Goal: Task Accomplishment & Management: Use online tool/utility

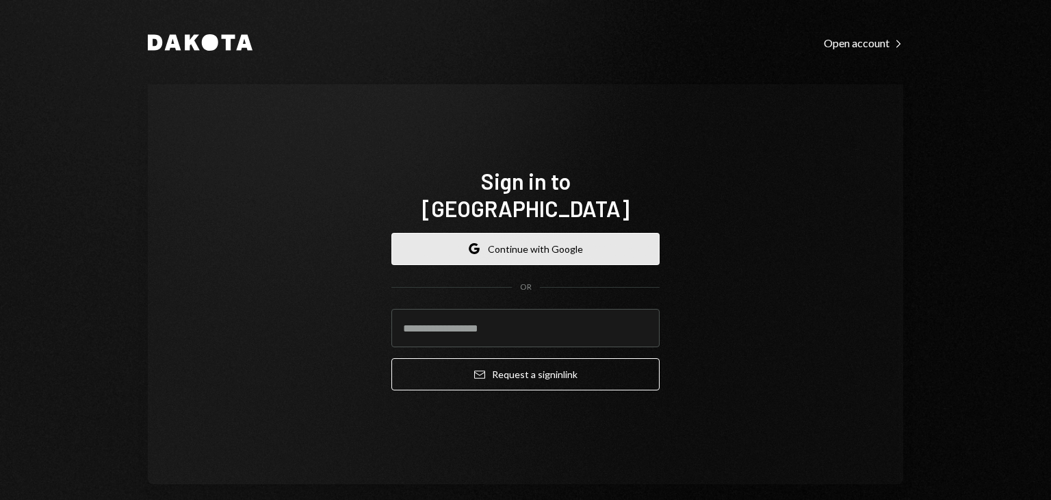
click at [535, 236] on button "Google Continue with Google" at bounding box center [526, 249] width 268 height 32
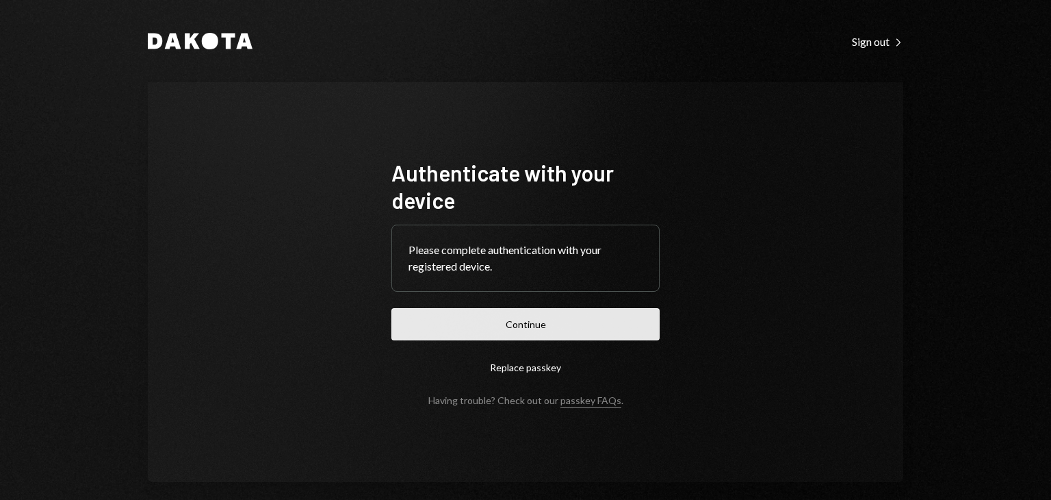
click at [500, 330] on button "Continue" at bounding box center [526, 324] width 268 height 32
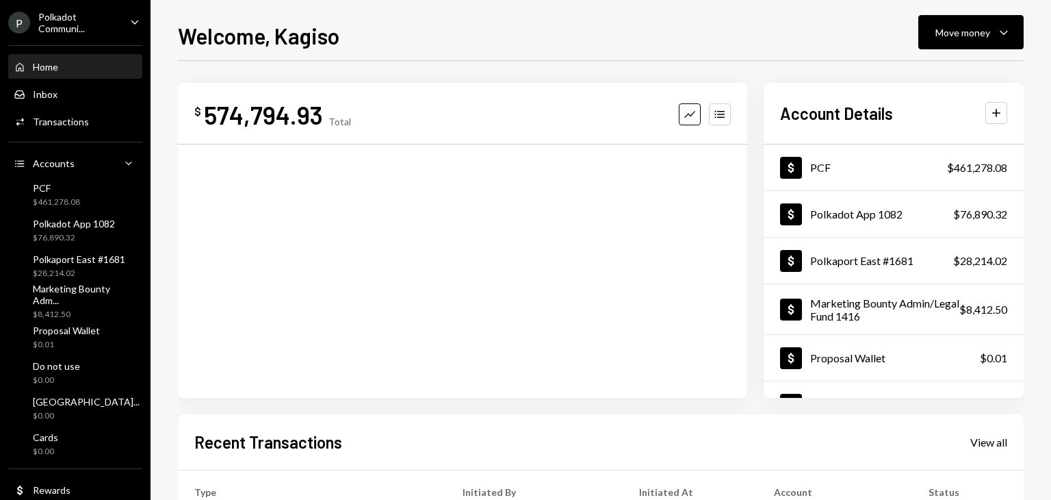
click at [51, 20] on div "Polkadot Communi..." at bounding box center [78, 22] width 81 height 23
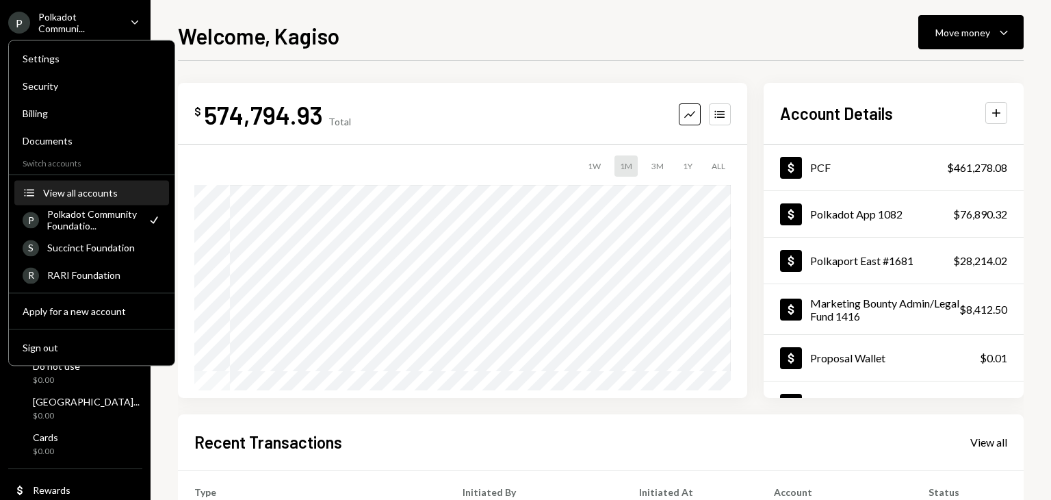
click at [99, 195] on div "View all accounts" at bounding box center [102, 193] width 118 height 12
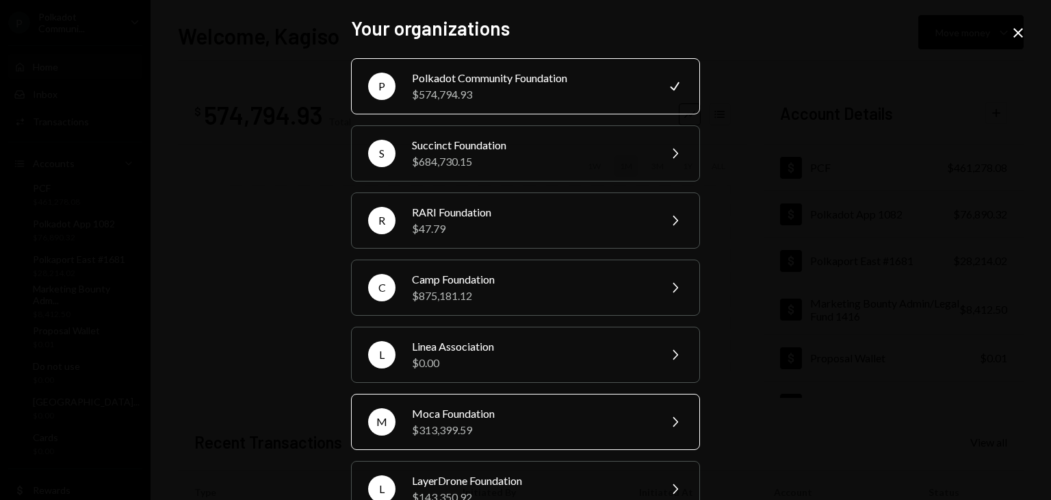
click at [433, 409] on div "Moca Foundation" at bounding box center [531, 413] width 238 height 16
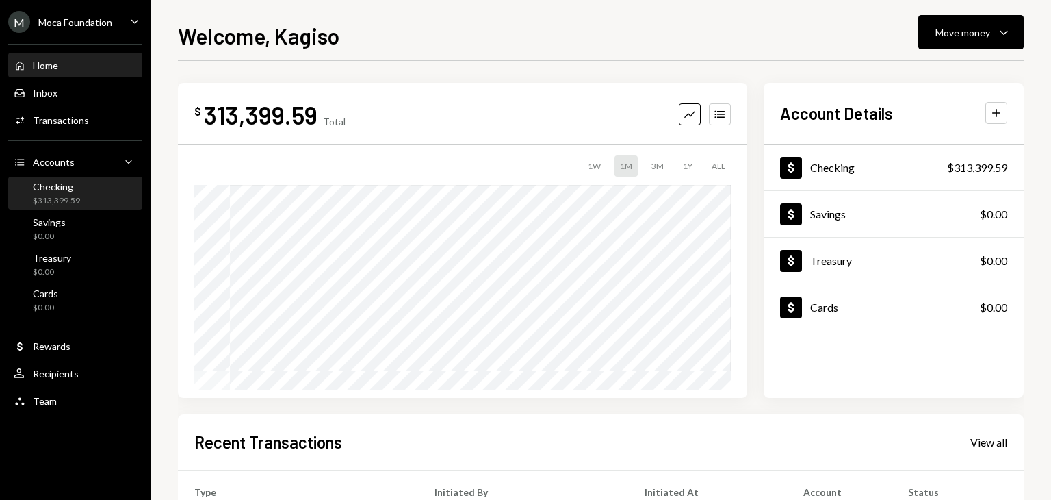
click at [57, 201] on div "$313,399.59" at bounding box center [56, 201] width 47 height 12
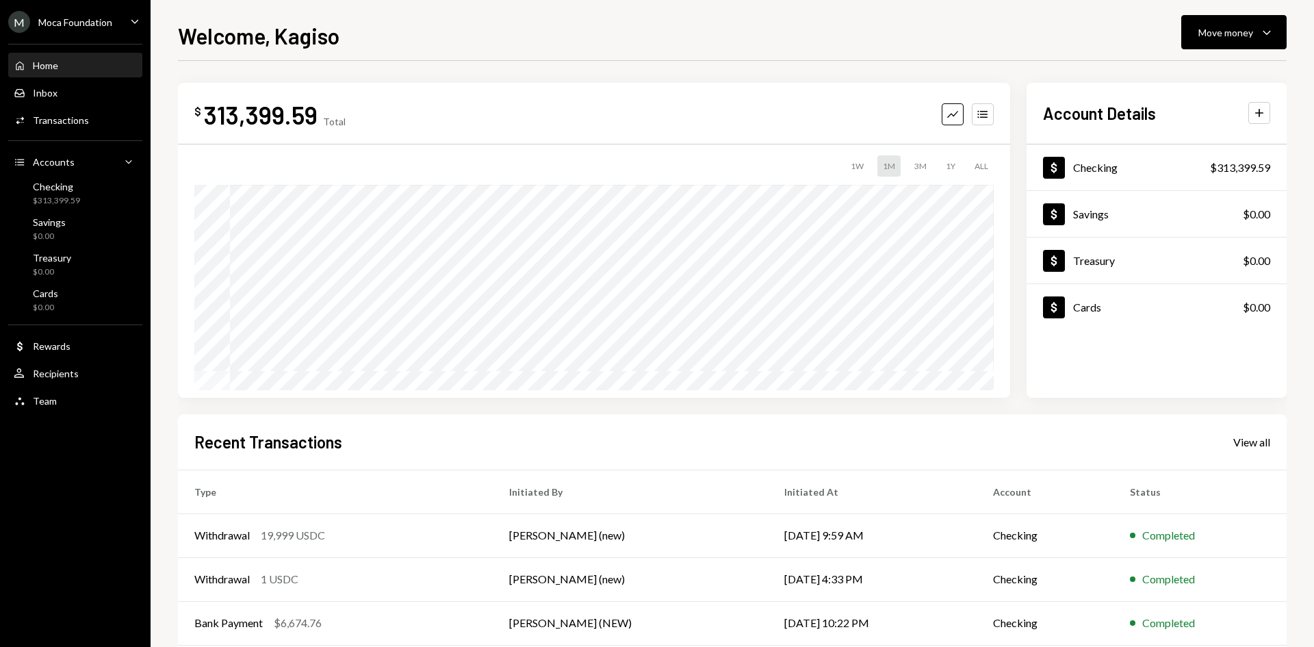
click at [118, 30] on div "M Moca Foundation Caret Down" at bounding box center [75, 22] width 151 height 22
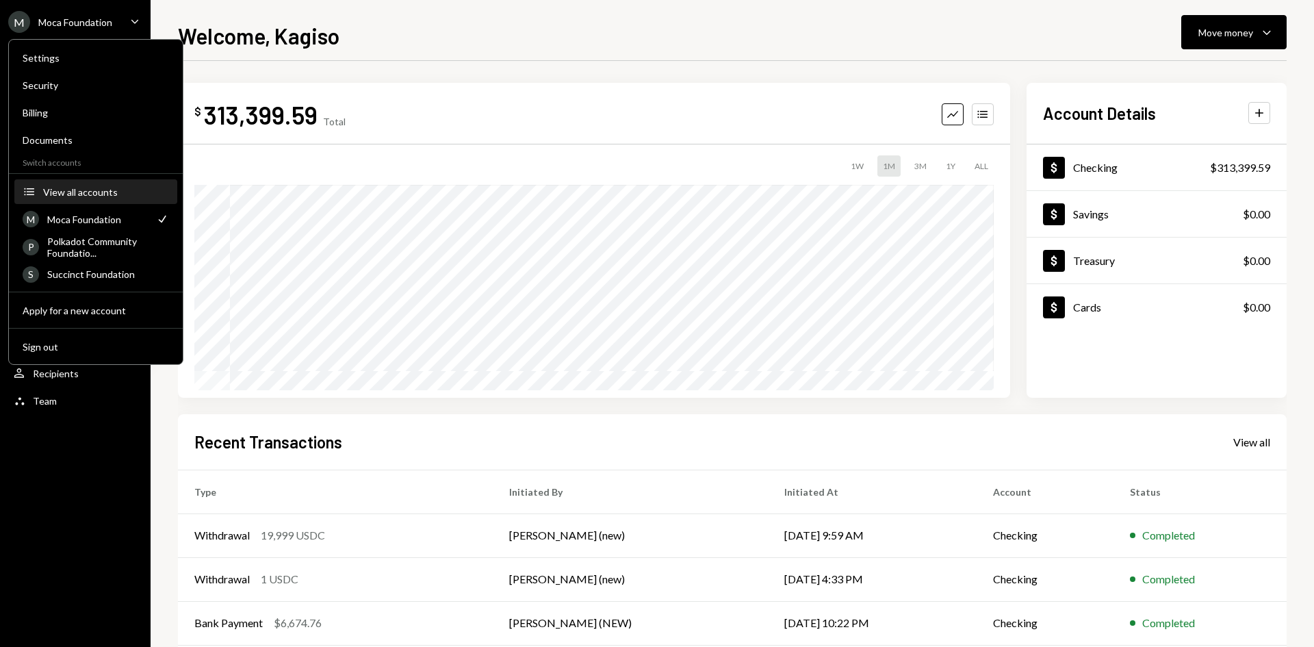
click at [111, 190] on div "View all accounts" at bounding box center [106, 192] width 126 height 12
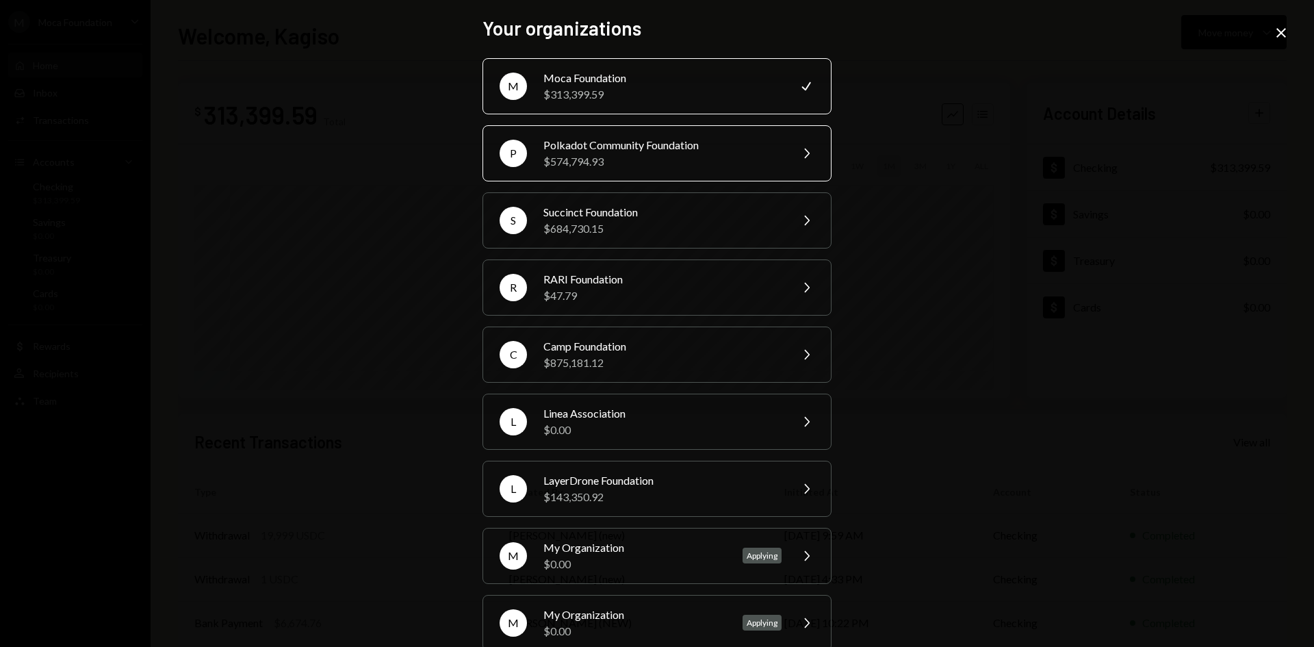
click at [678, 159] on div "$574,794.93" at bounding box center [662, 161] width 238 height 16
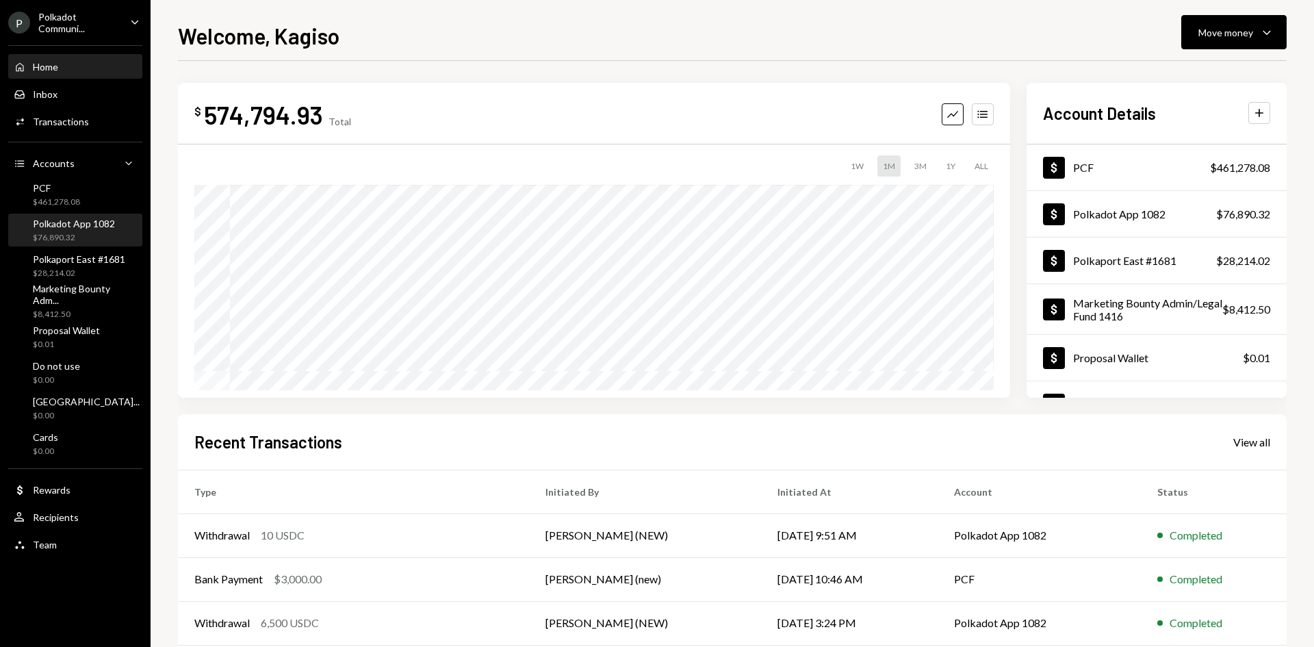
click at [97, 234] on div "$76,890.32" at bounding box center [74, 238] width 82 height 12
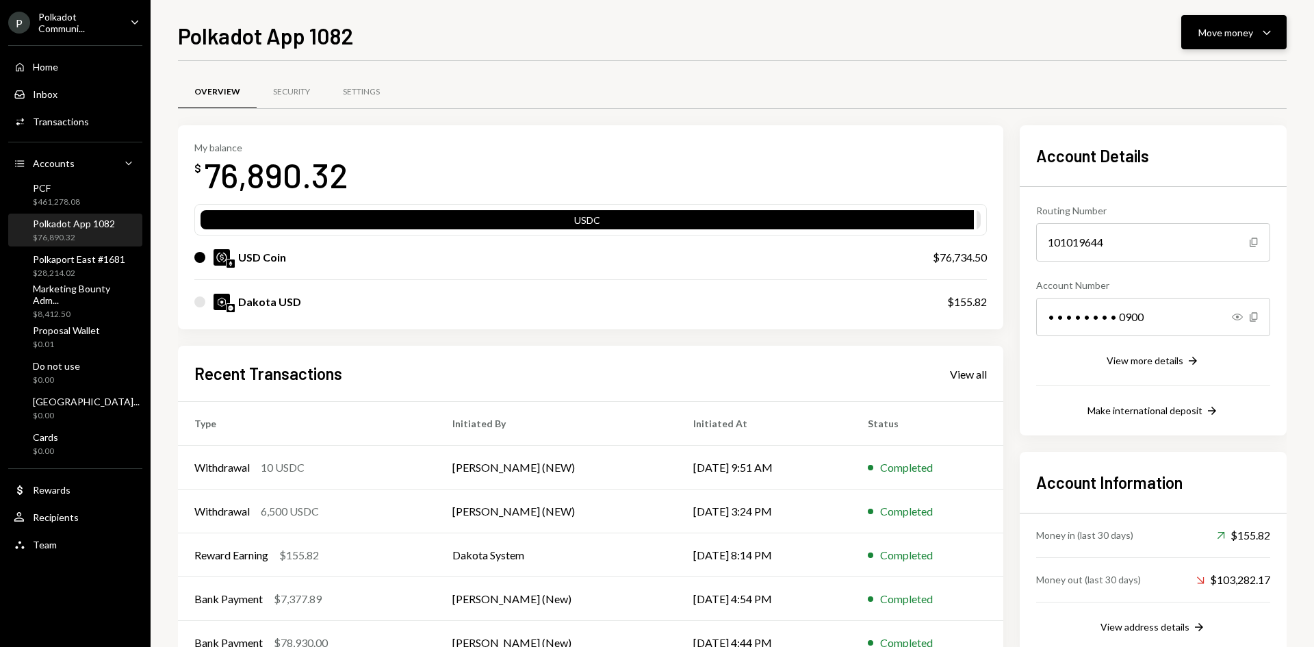
click at [1238, 24] on div "Move money Caret Down" at bounding box center [1233, 32] width 71 height 16
click at [1175, 77] on div "Send" at bounding box center [1223, 73] width 100 height 14
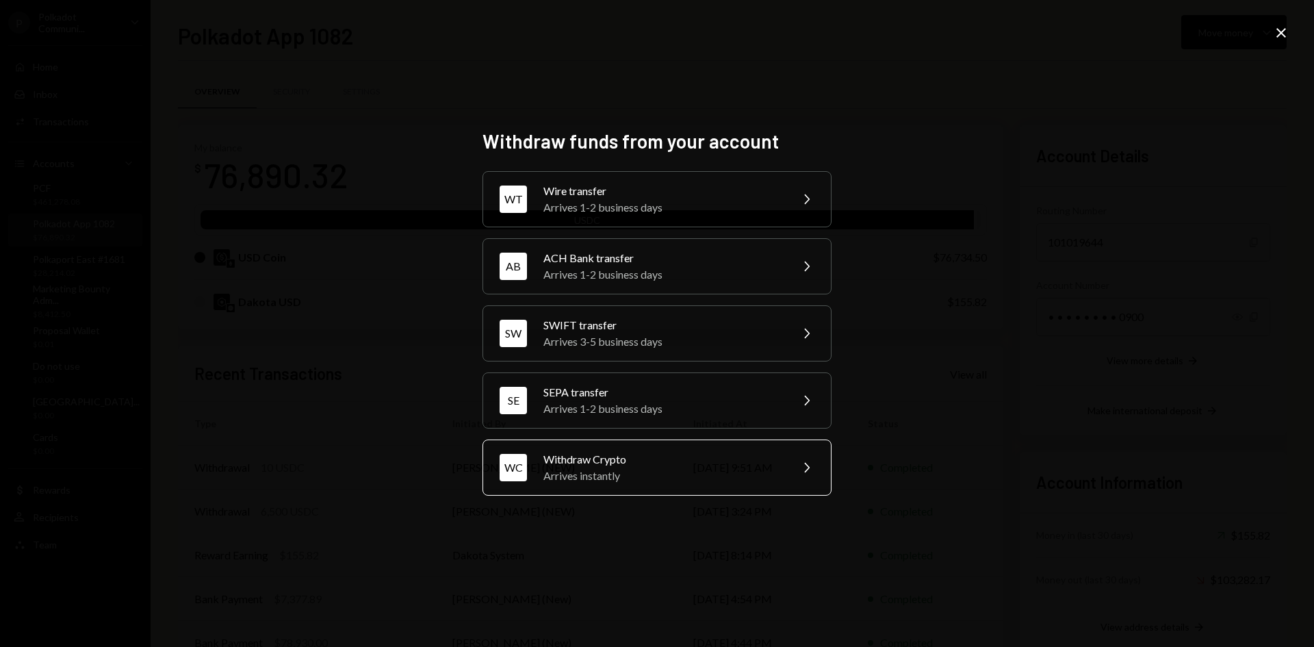
click at [591, 463] on div "Withdraw Crypto" at bounding box center [662, 459] width 238 height 16
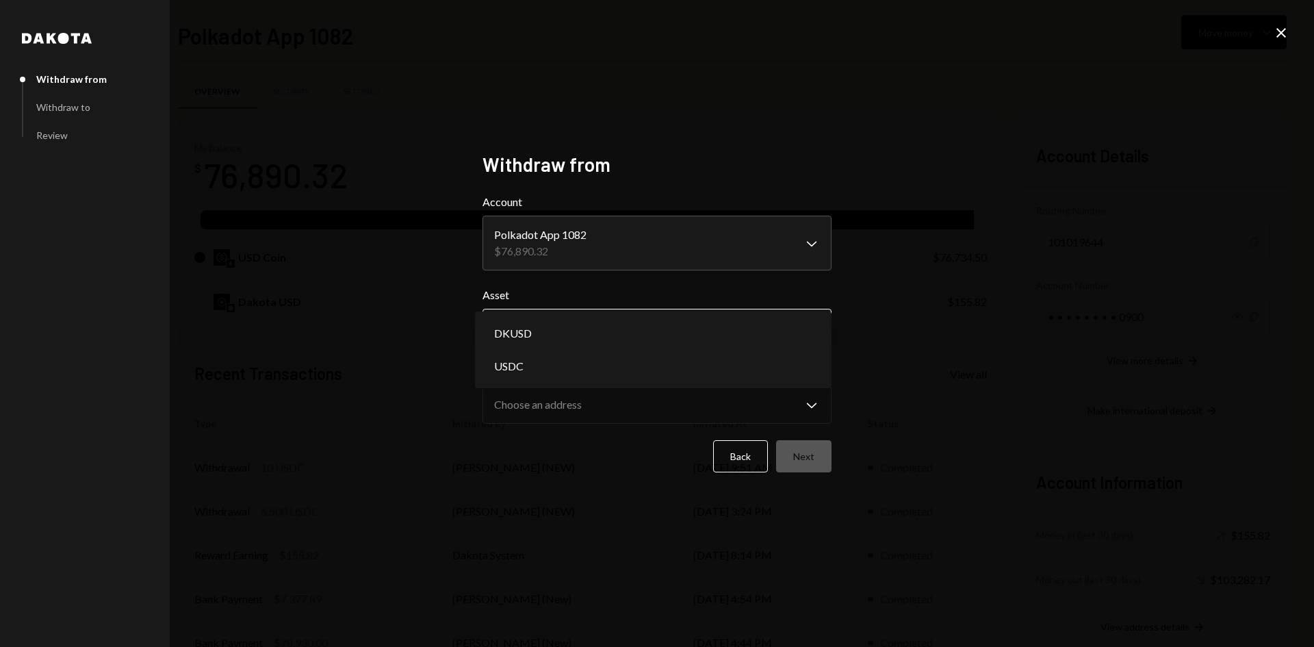
click at [582, 344] on body "P Polkadot Communi... Caret Down Home Home Inbox Inbox Activities Transactions …" at bounding box center [657, 323] width 1314 height 647
select select "****"
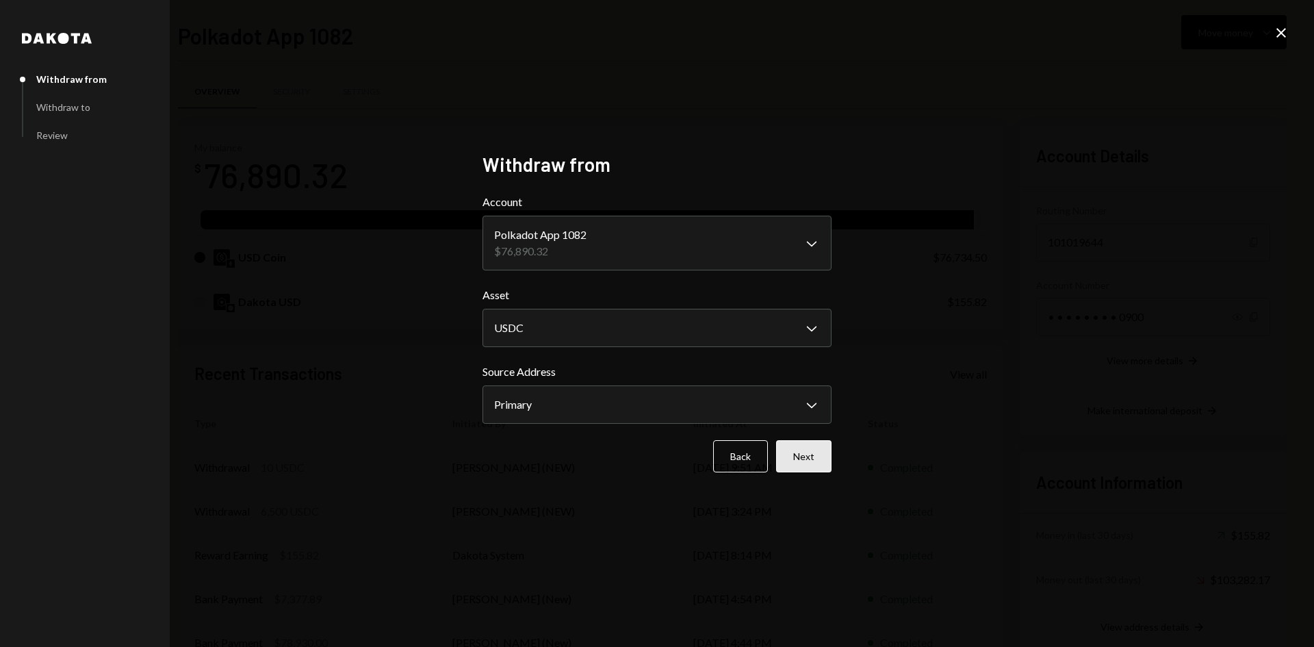
click at [793, 442] on button "Next" at bounding box center [803, 456] width 55 height 32
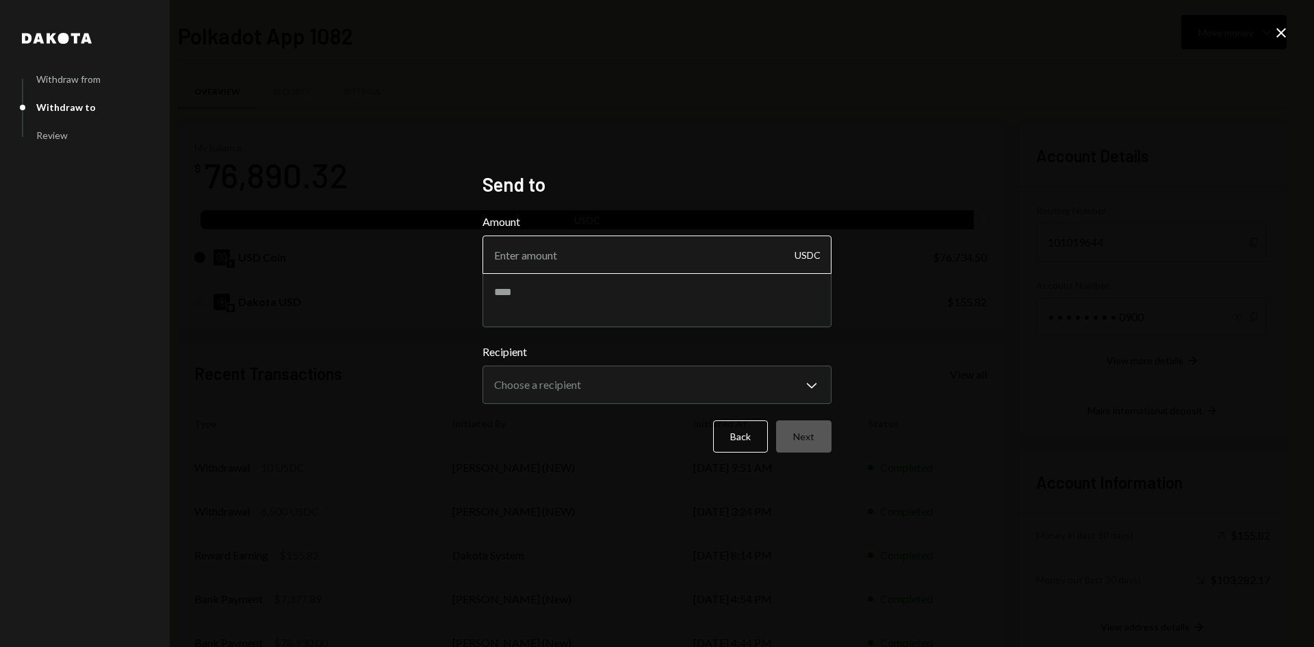
click at [705, 252] on input "Amount" at bounding box center [657, 254] width 349 height 38
type input "4427.5"
click at [751, 381] on body "P Polkadot Communi... Caret Down Home Home Inbox Inbox Activities Transactions …" at bounding box center [657, 323] width 1314 height 647
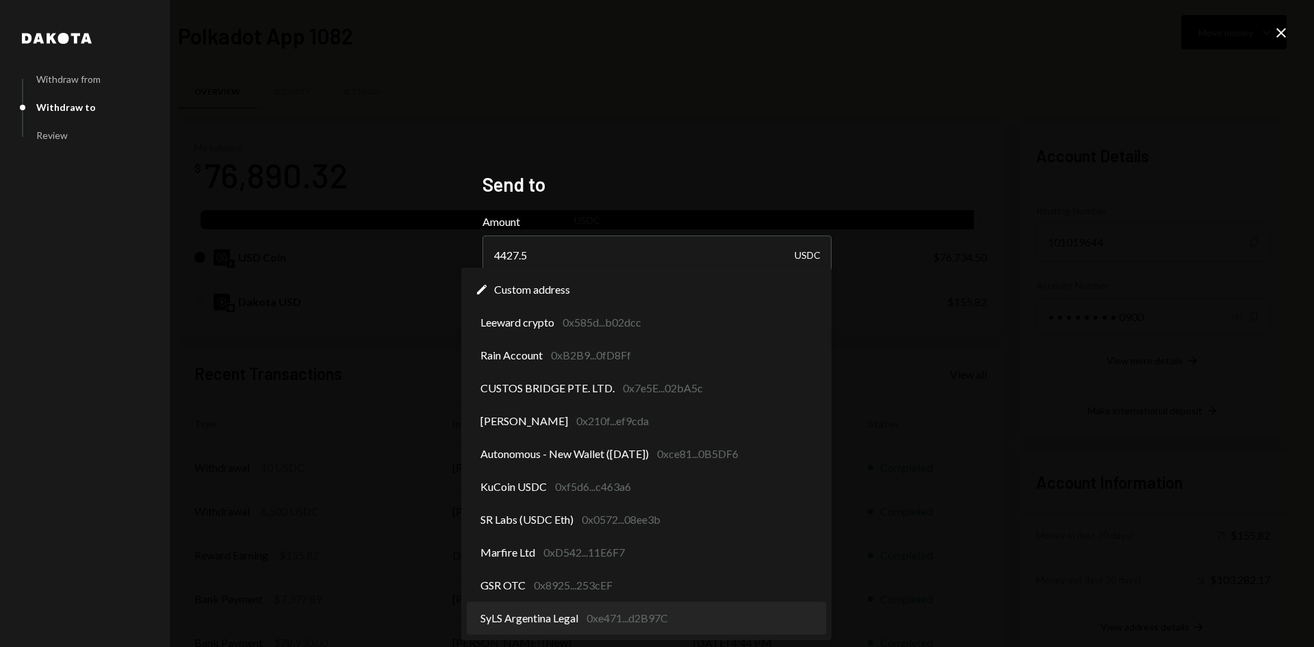
select select "**********"
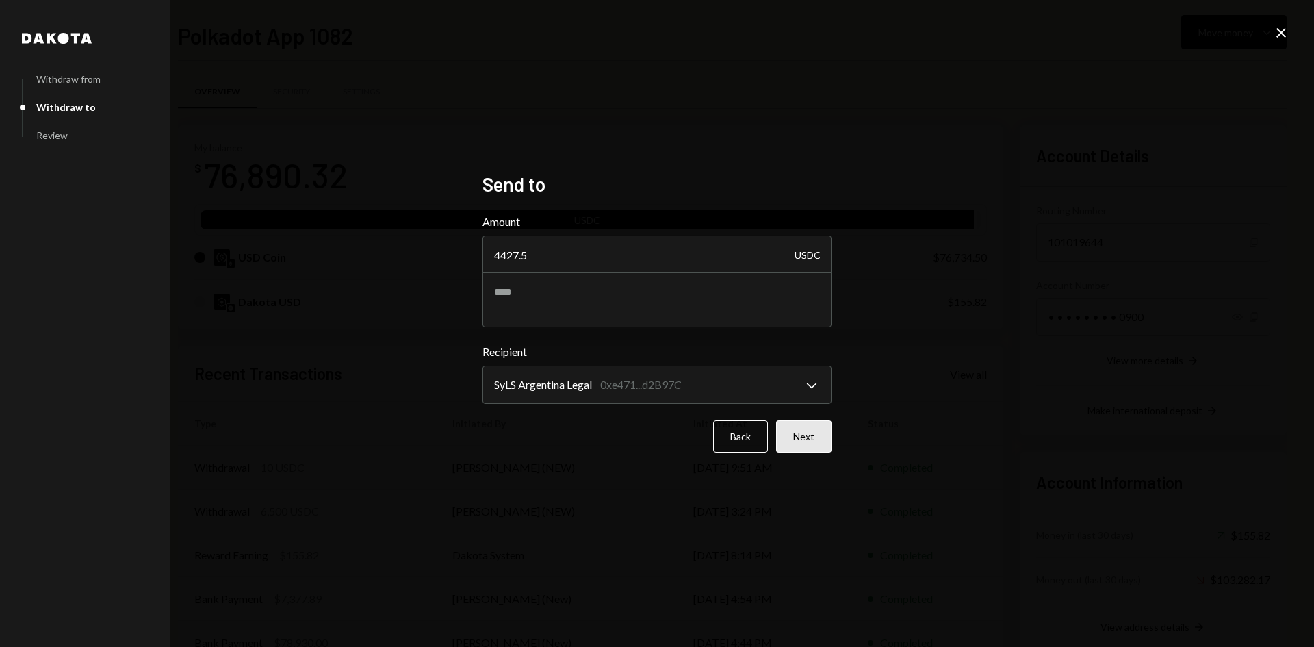
click at [813, 435] on button "Next" at bounding box center [803, 436] width 55 height 32
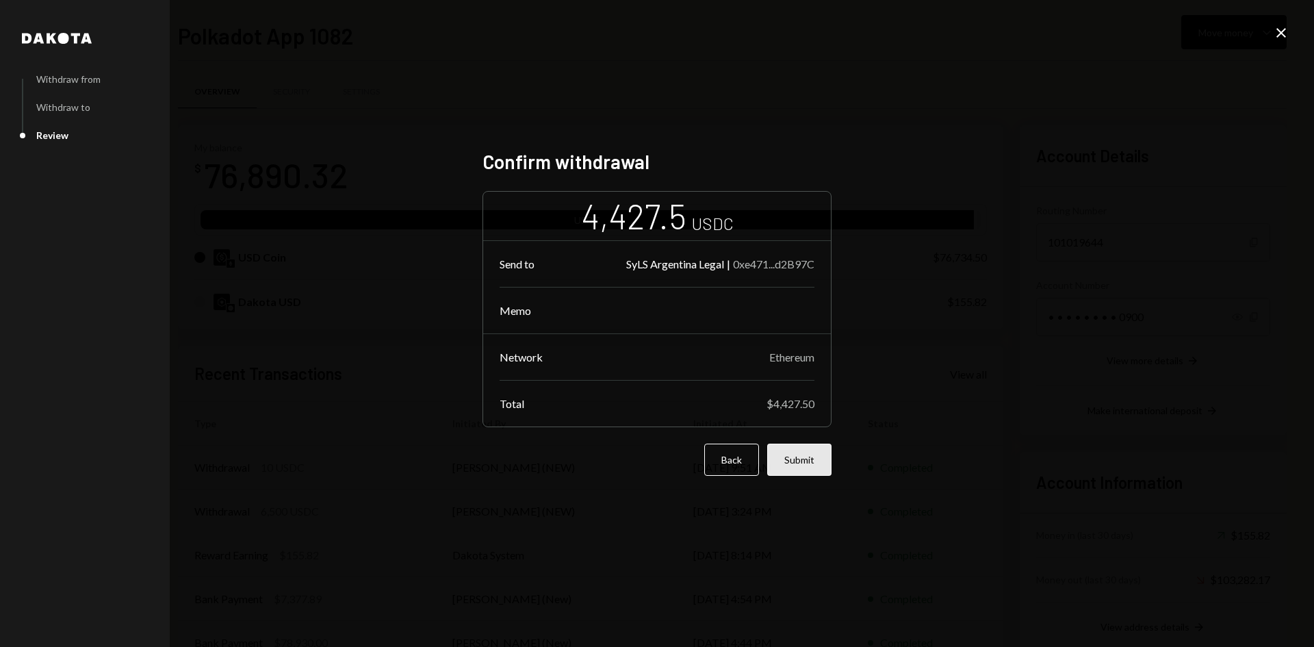
click at [814, 456] on button "Submit" at bounding box center [799, 460] width 64 height 32
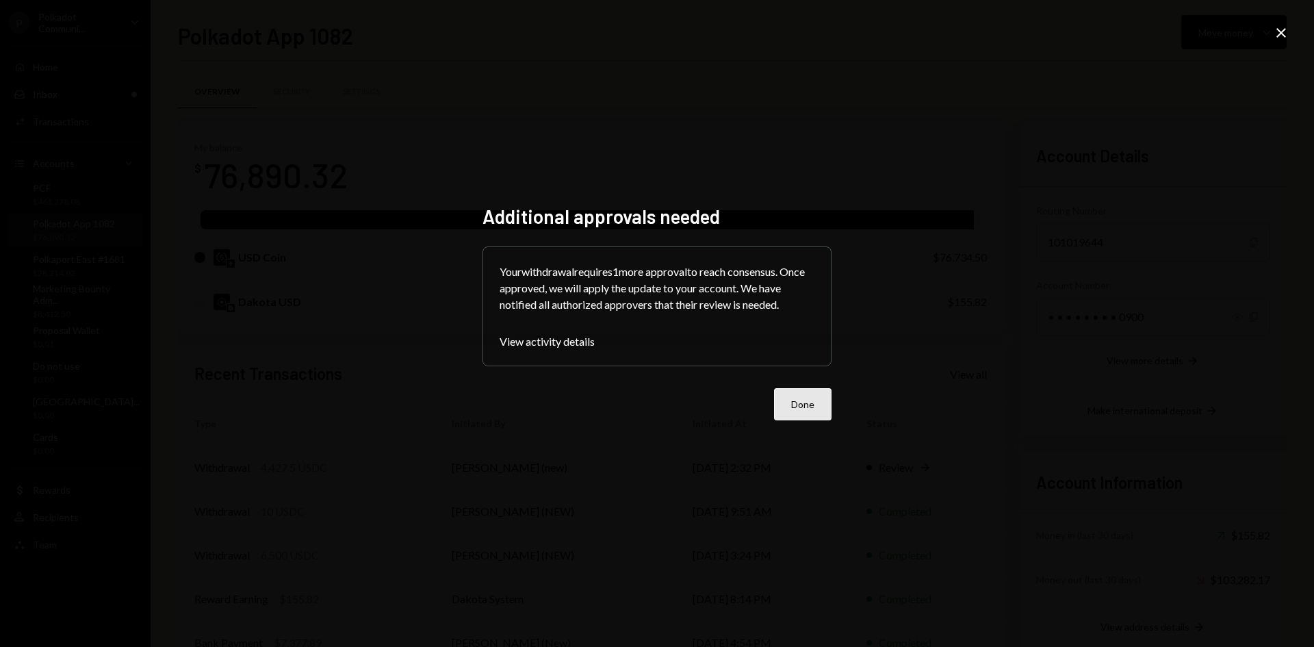
click at [784, 413] on button "Done" at bounding box center [802, 404] width 57 height 32
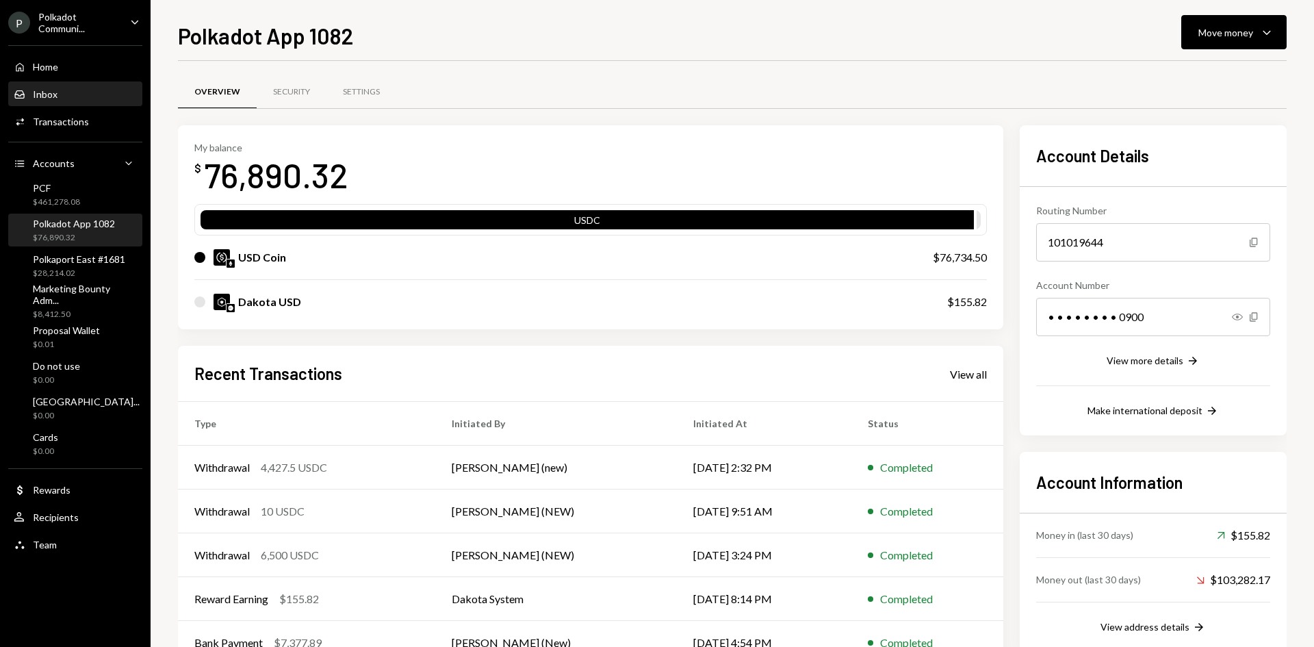
click at [73, 102] on div "Inbox Inbox" at bounding box center [75, 94] width 123 height 23
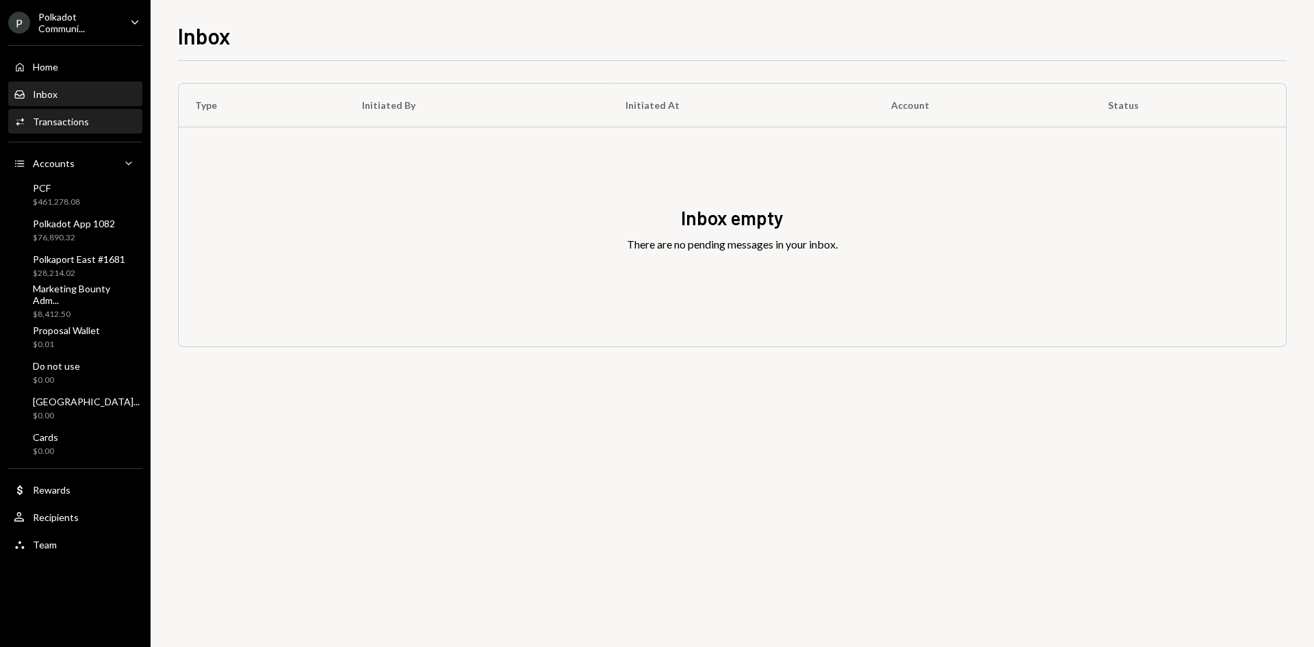
click at [81, 132] on div "Activities Transactions" at bounding box center [75, 121] width 123 height 23
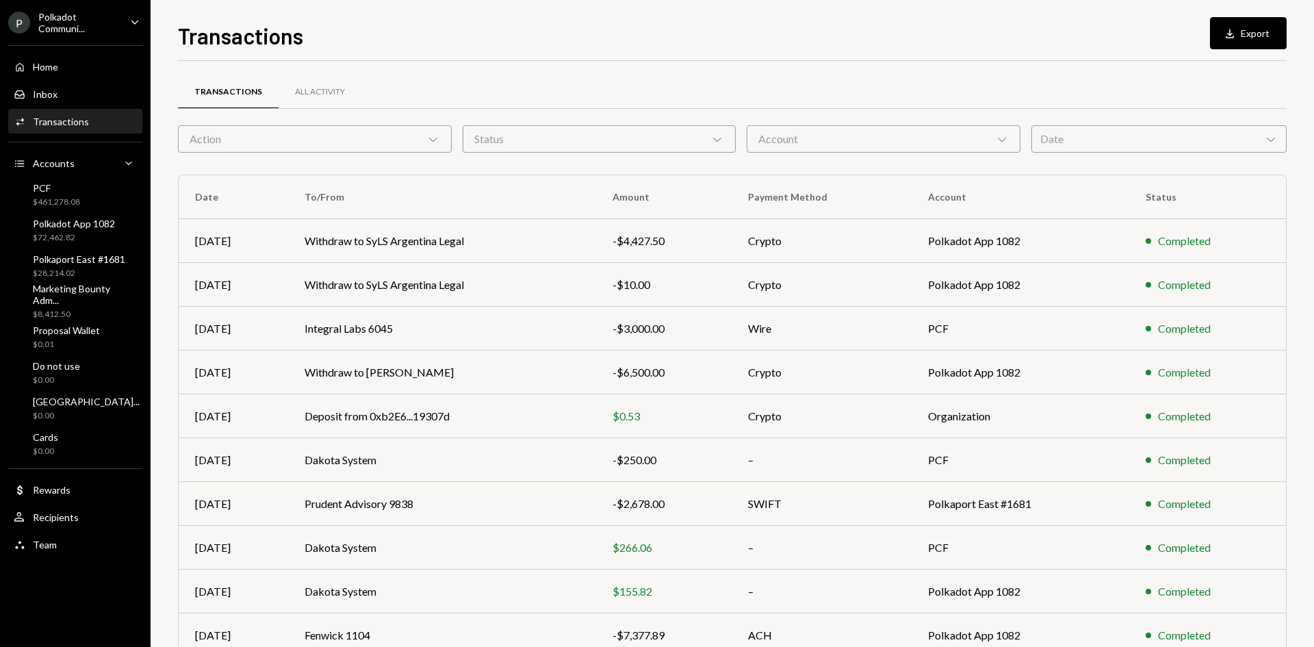
click at [48, 16] on div "Polkadot Communi..." at bounding box center [78, 22] width 81 height 23
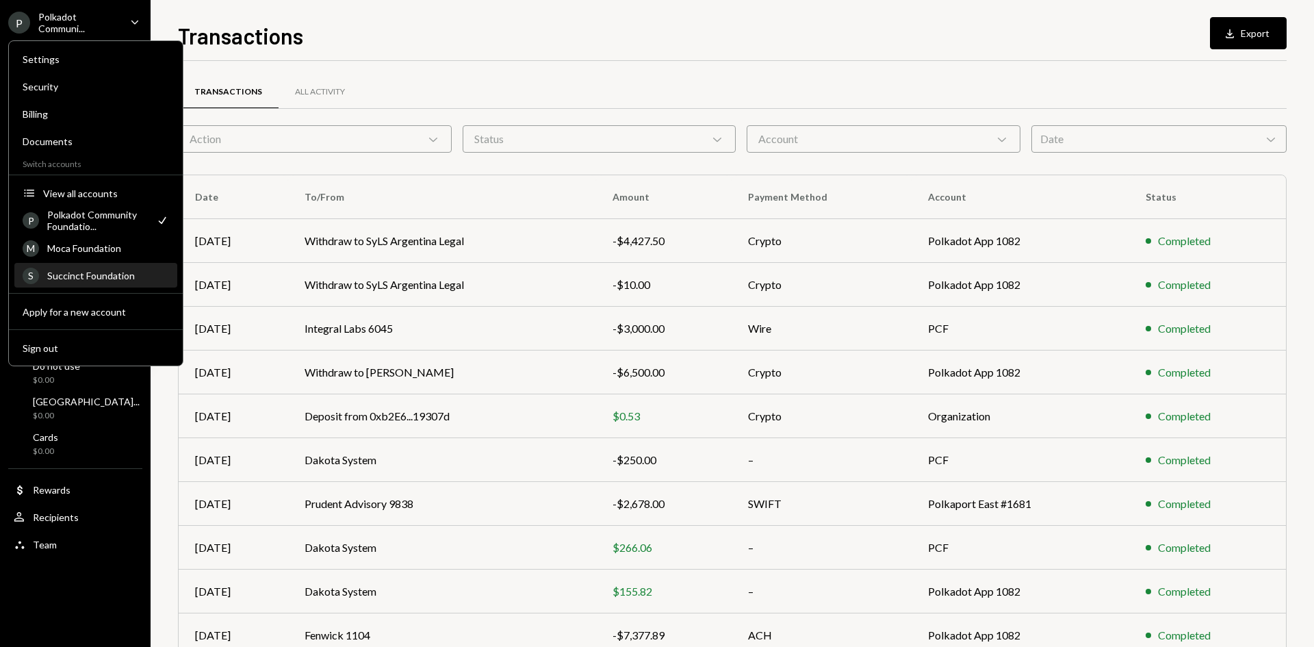
click at [77, 283] on div "S Succinct Foundation" at bounding box center [96, 275] width 146 height 23
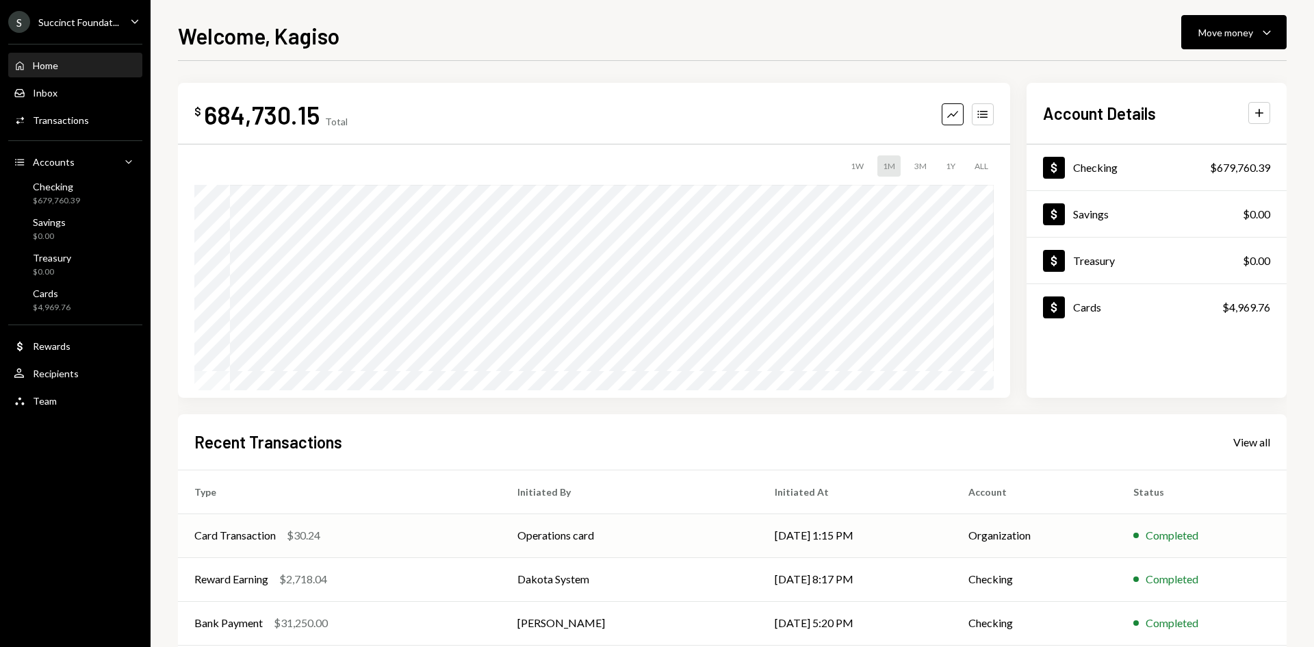
click at [362, 541] on div "Card Transaction $30.24" at bounding box center [339, 535] width 290 height 16
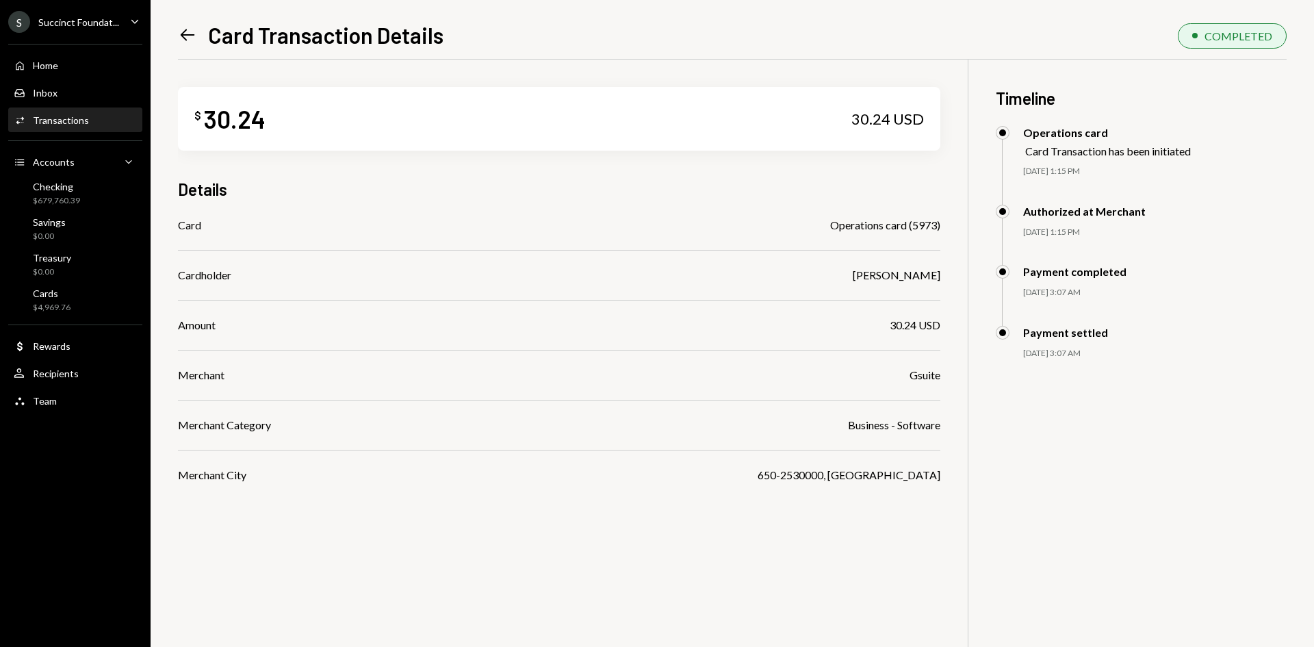
click at [188, 32] on icon "Left Arrow" at bounding box center [187, 34] width 19 height 19
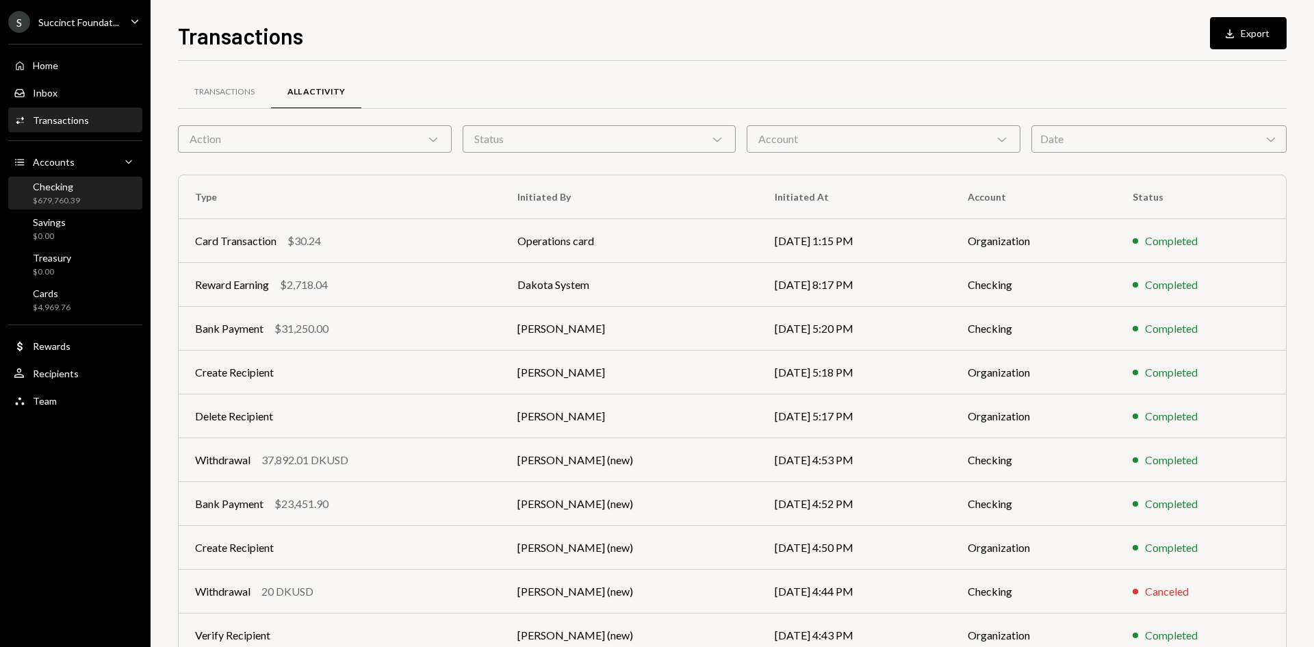
click at [53, 187] on div "Checking" at bounding box center [56, 187] width 47 height 12
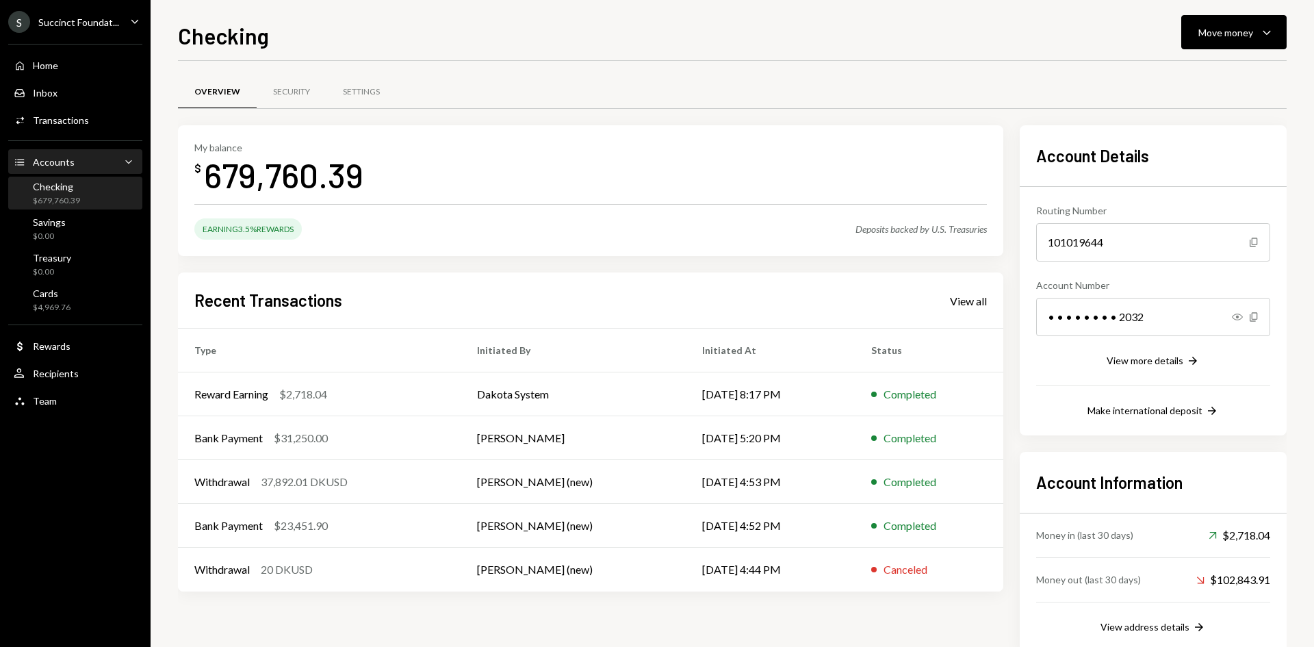
click at [74, 161] on div "Accounts Accounts Caret Down" at bounding box center [75, 162] width 123 height 15
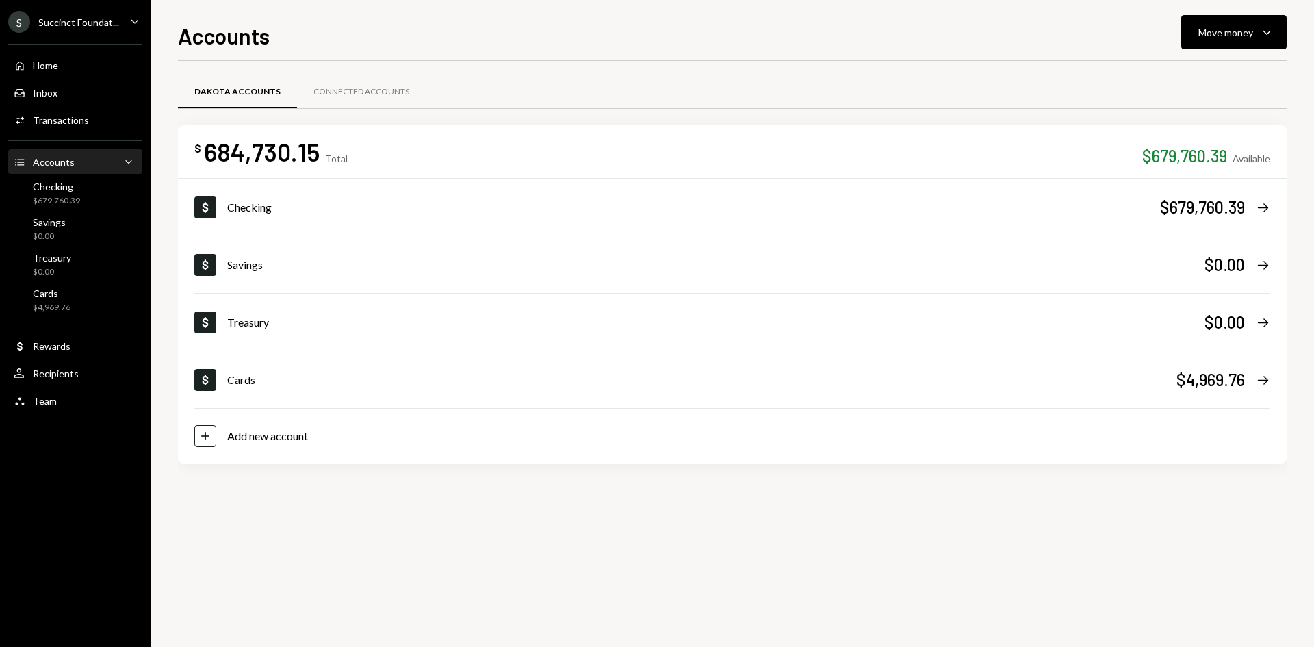
click at [73, 170] on div "Accounts Accounts Caret Down" at bounding box center [75, 162] width 123 height 23
click at [67, 214] on div "Savings $0.00" at bounding box center [75, 229] width 123 height 31
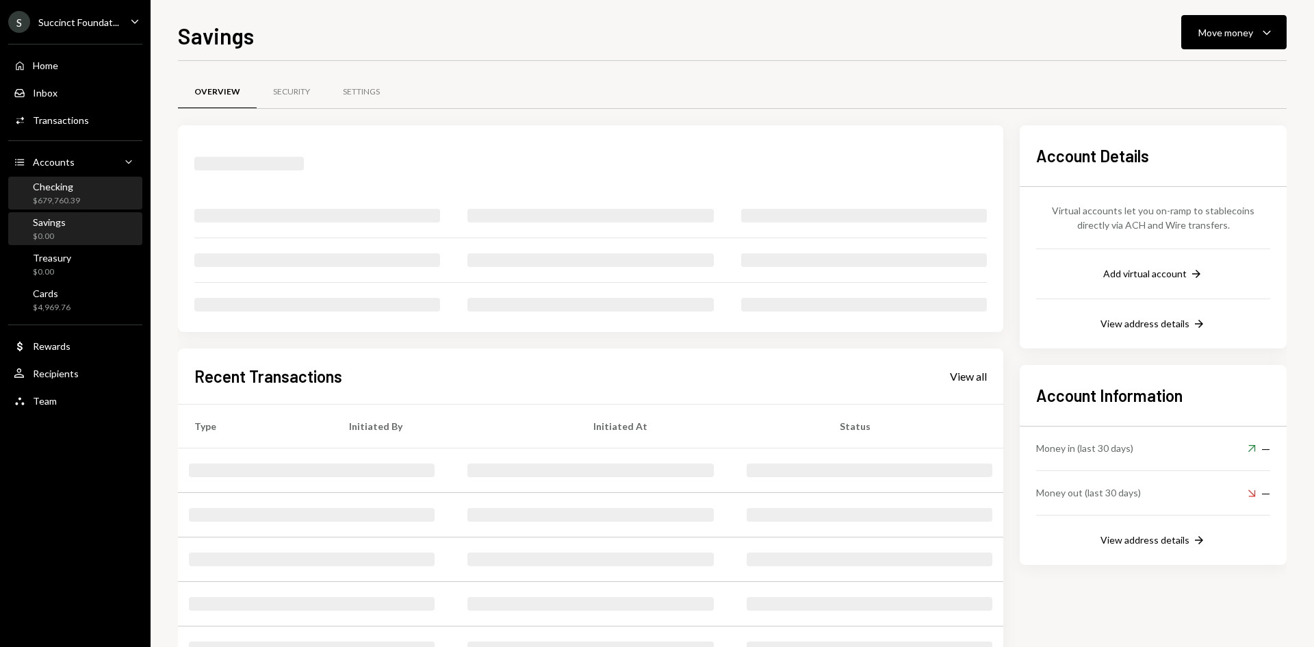
click at [55, 202] on div "$679,760.39" at bounding box center [56, 201] width 47 height 12
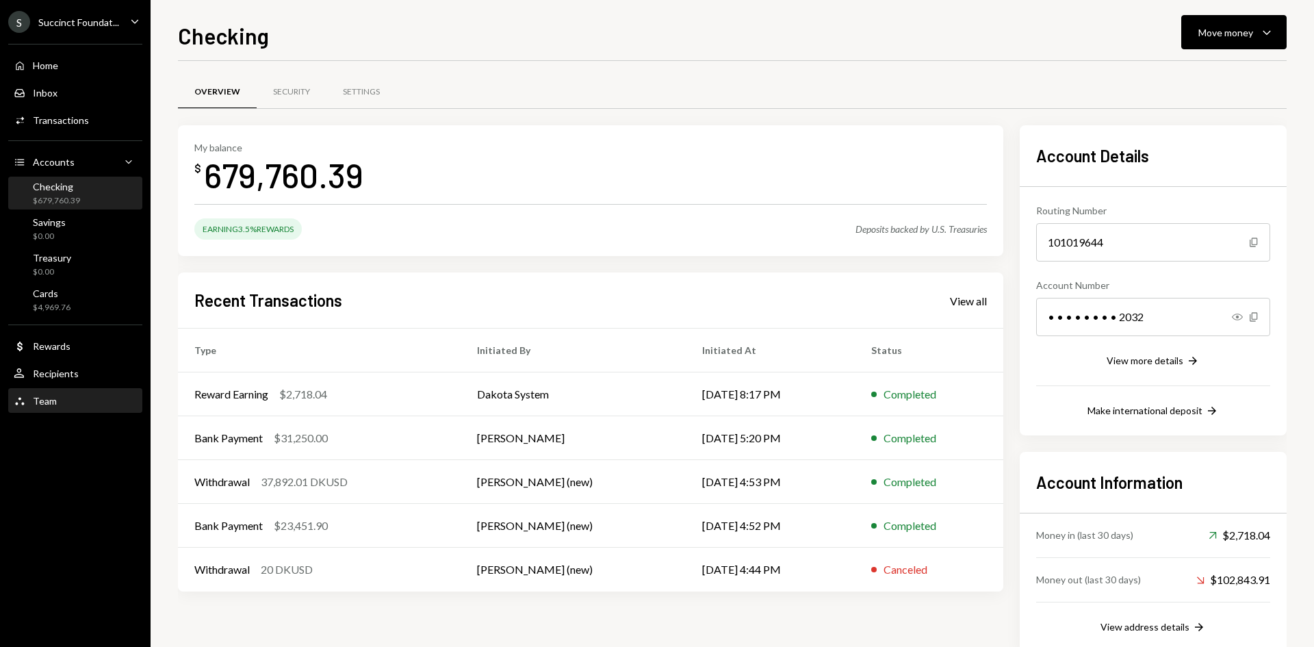
click at [59, 389] on link "Team Team" at bounding box center [75, 400] width 134 height 25
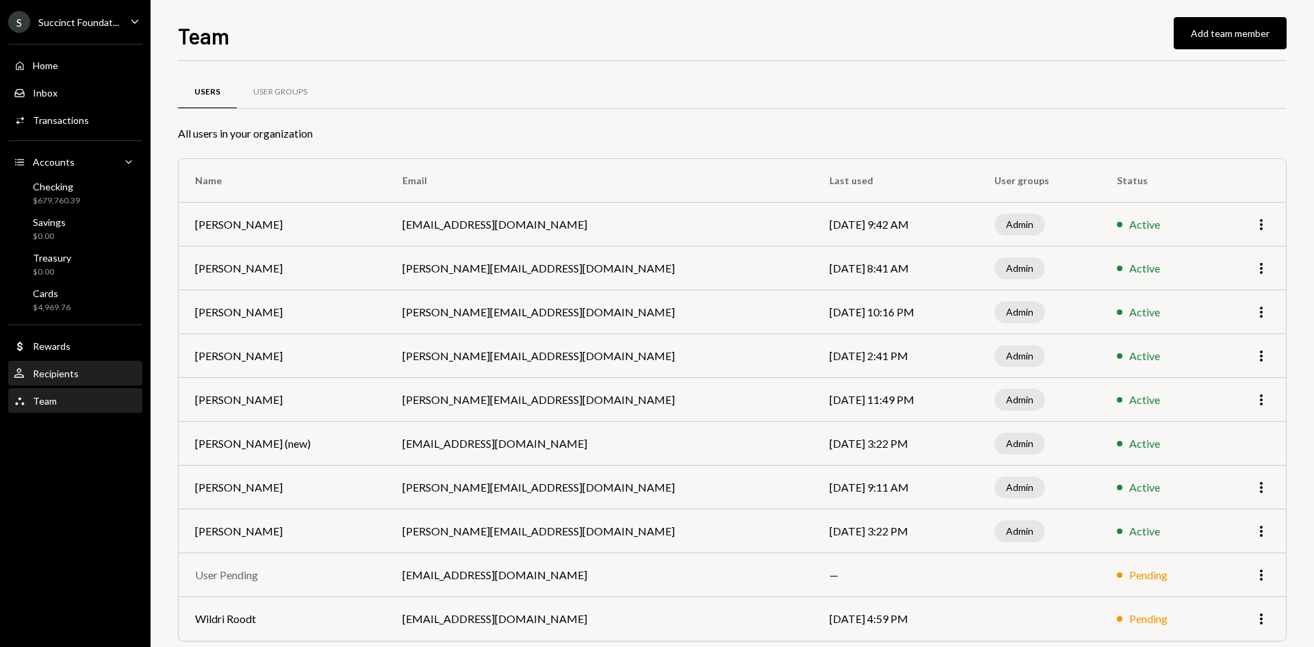
click at [68, 377] on div "Recipients" at bounding box center [56, 374] width 46 height 12
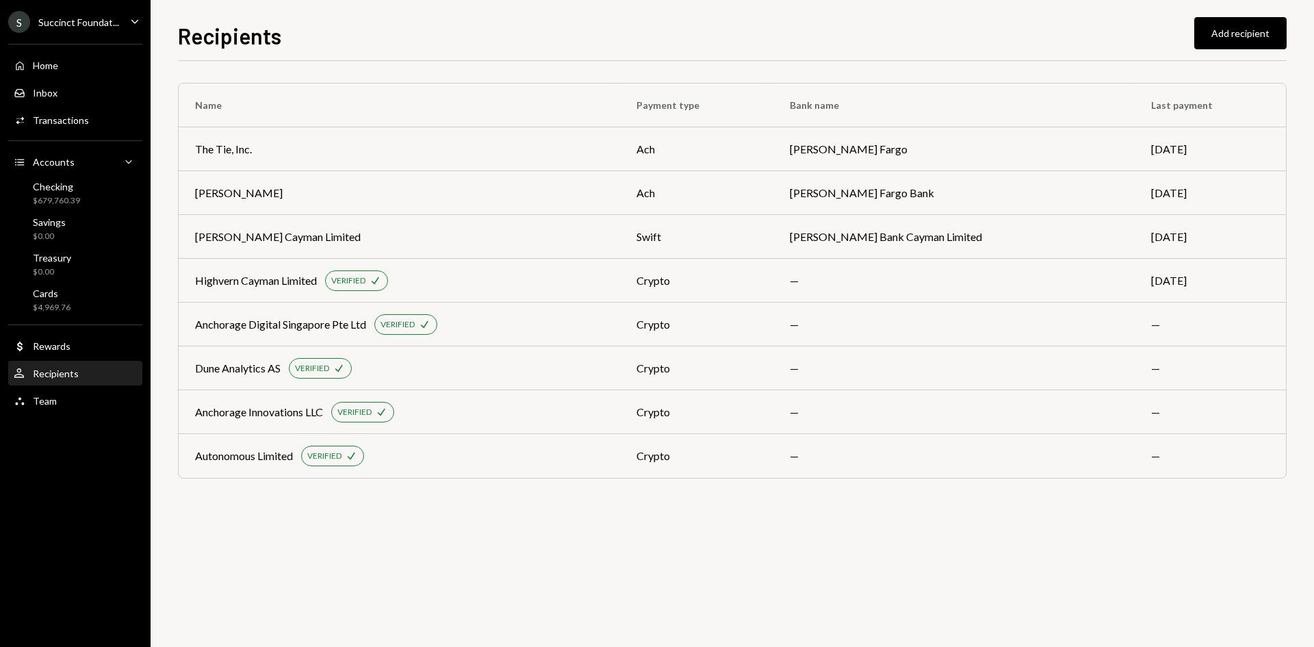
click at [51, 360] on div "Home Home Inbox Inbox Activities Transactions Accounts Accounts Caret Down Chec…" at bounding box center [75, 226] width 151 height 380
click at [44, 346] on div "Rewards" at bounding box center [52, 346] width 38 height 12
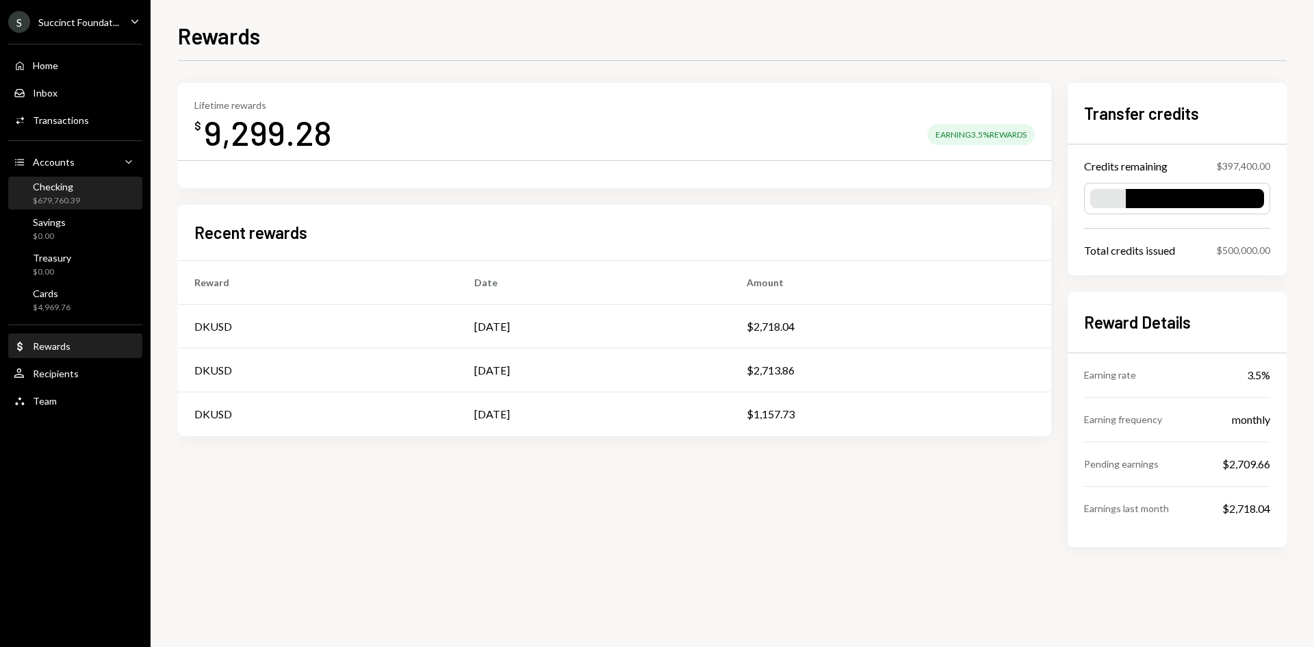
click at [86, 188] on div "Checking $679,760.39" at bounding box center [75, 194] width 123 height 26
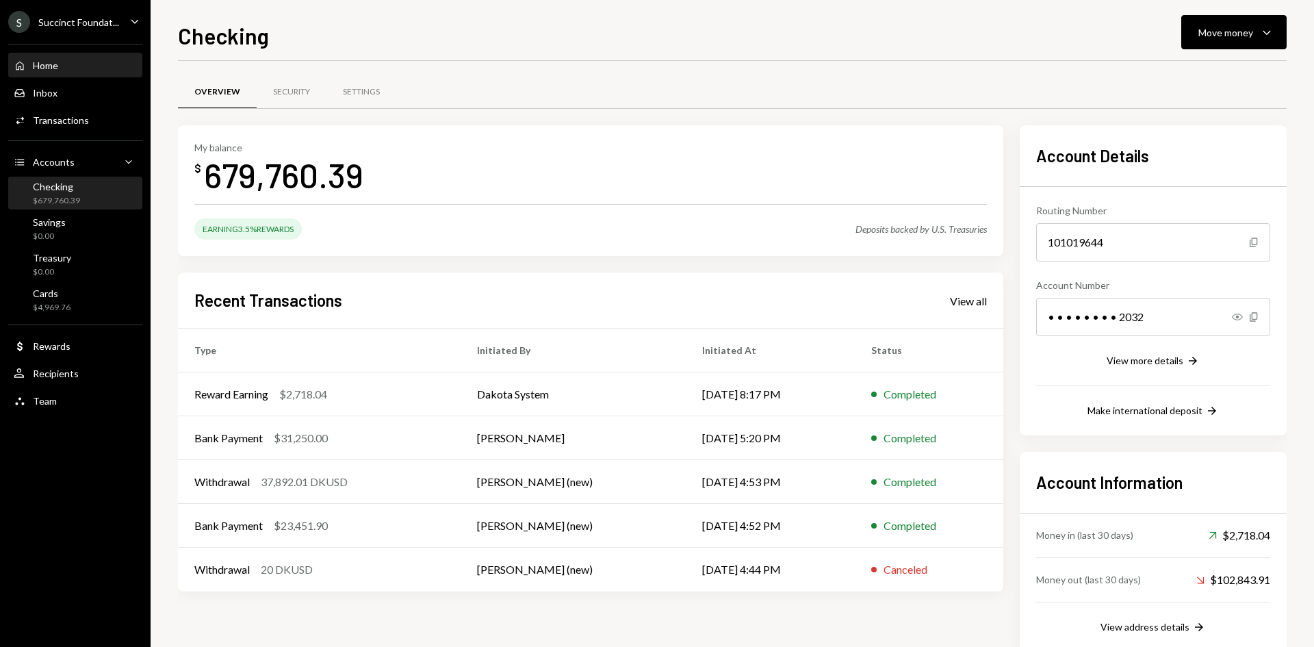
click at [46, 61] on div "Home" at bounding box center [45, 66] width 25 height 12
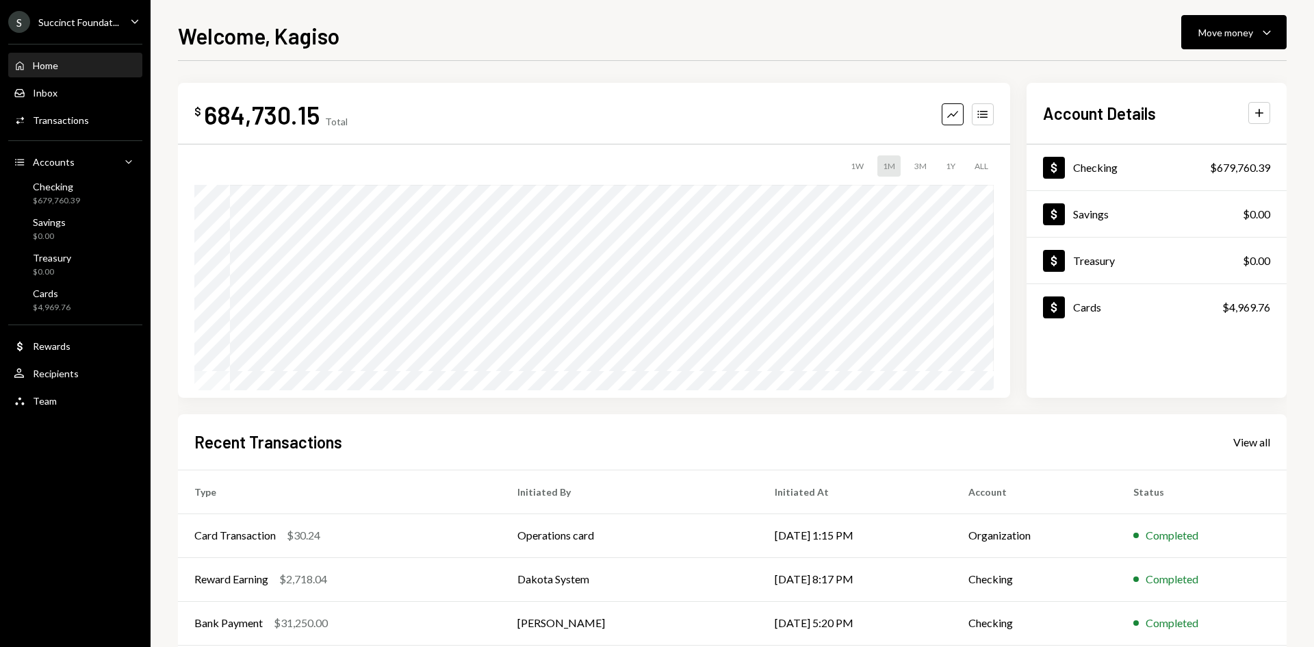
click at [130, 14] on icon "Caret Down" at bounding box center [134, 21] width 15 height 15
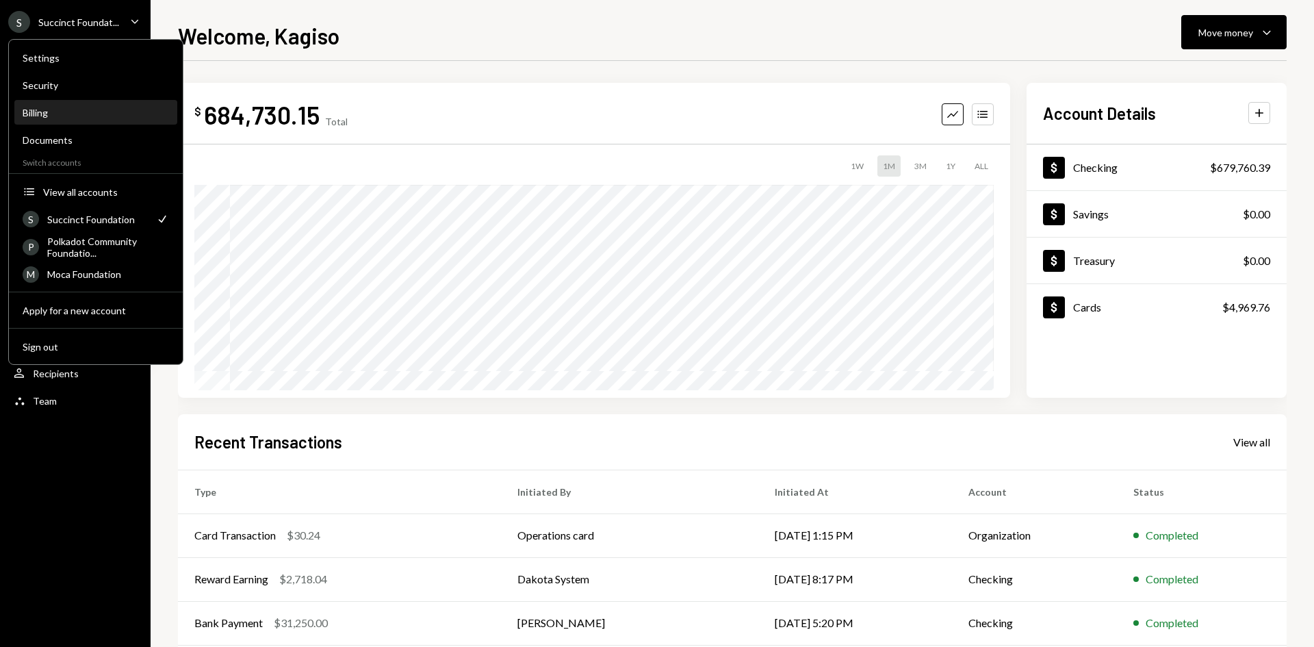
click at [46, 118] on div "Billing" at bounding box center [96, 112] width 146 height 23
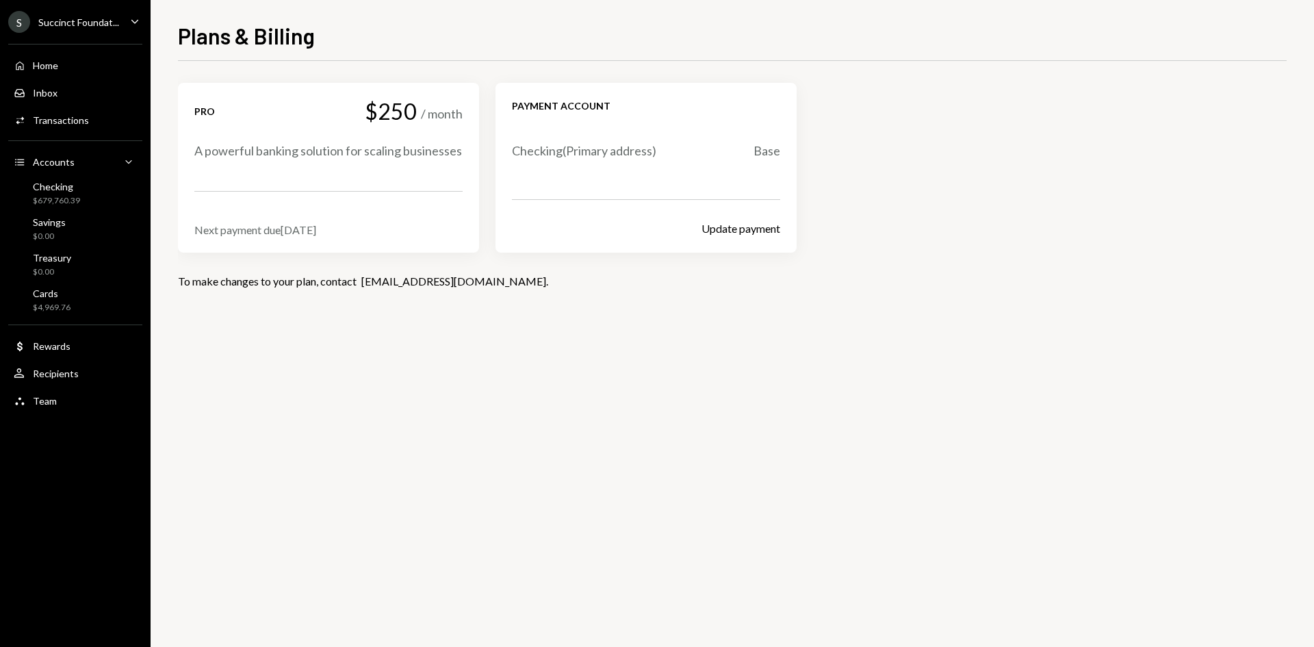
click at [128, 18] on icon "Caret Down" at bounding box center [134, 21] width 15 height 15
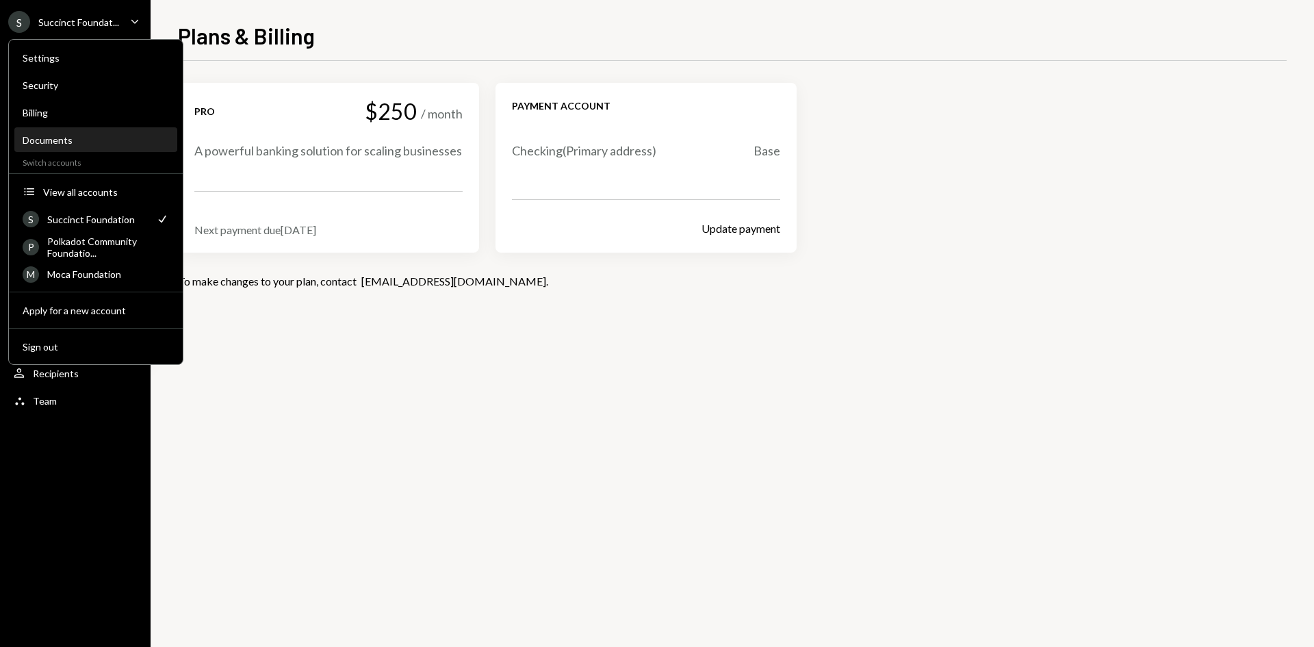
click at [65, 144] on div "Documents" at bounding box center [96, 140] width 146 height 12
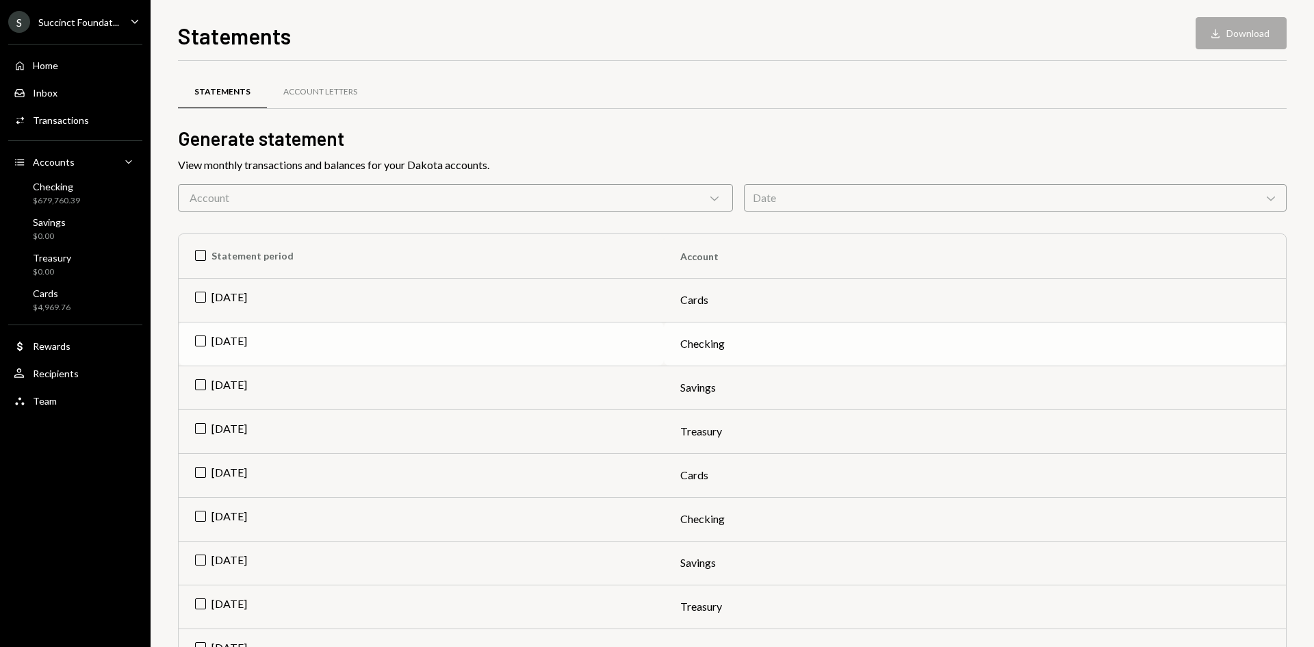
click at [384, 351] on td "Sep 2025" at bounding box center [421, 344] width 485 height 44
click at [1214, 40] on button "Download Download" at bounding box center [1241, 33] width 91 height 32
